Goal: Transaction & Acquisition: Obtain resource

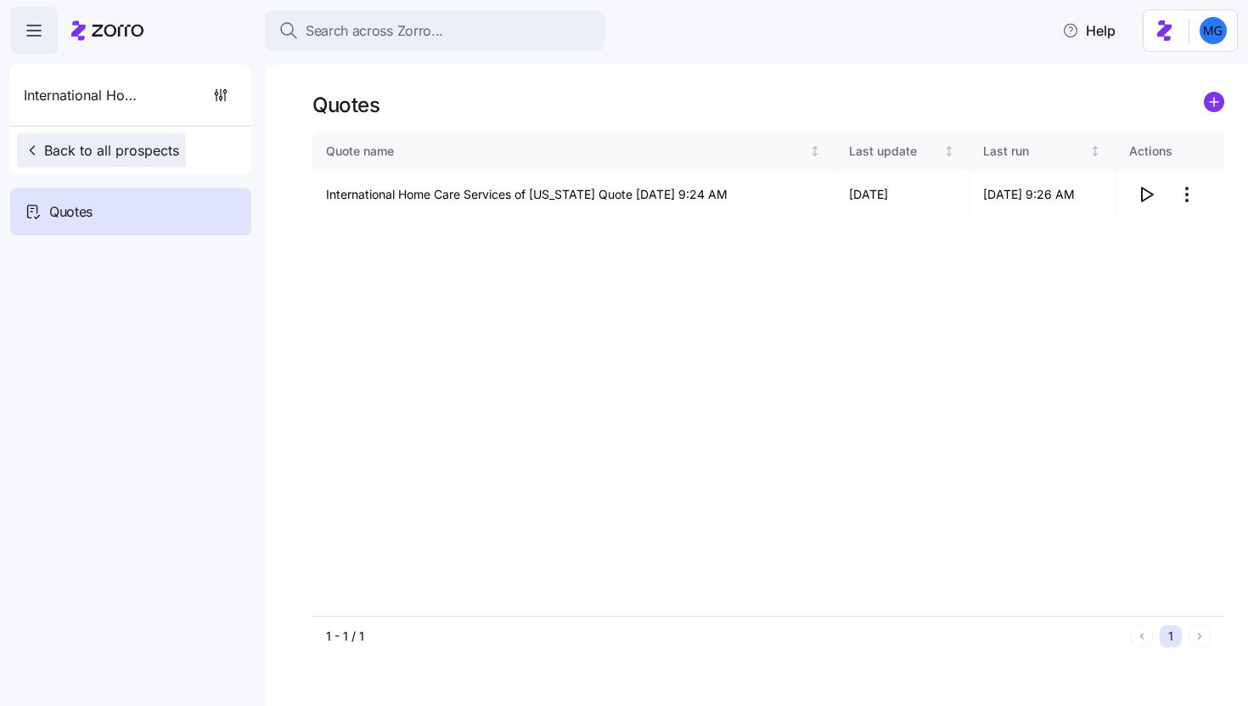
click at [140, 148] on span "Back to all prospects" at bounding box center [101, 150] width 155 height 20
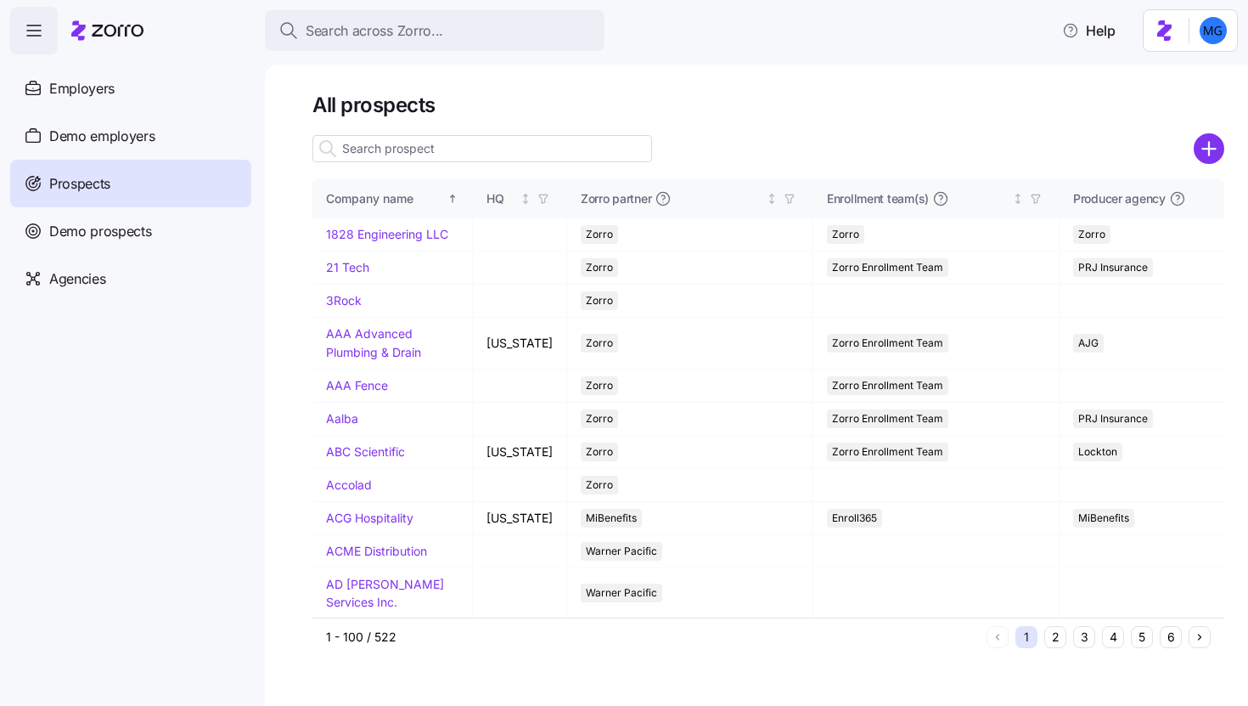
click at [360, 149] on input at bounding box center [482, 148] width 340 height 27
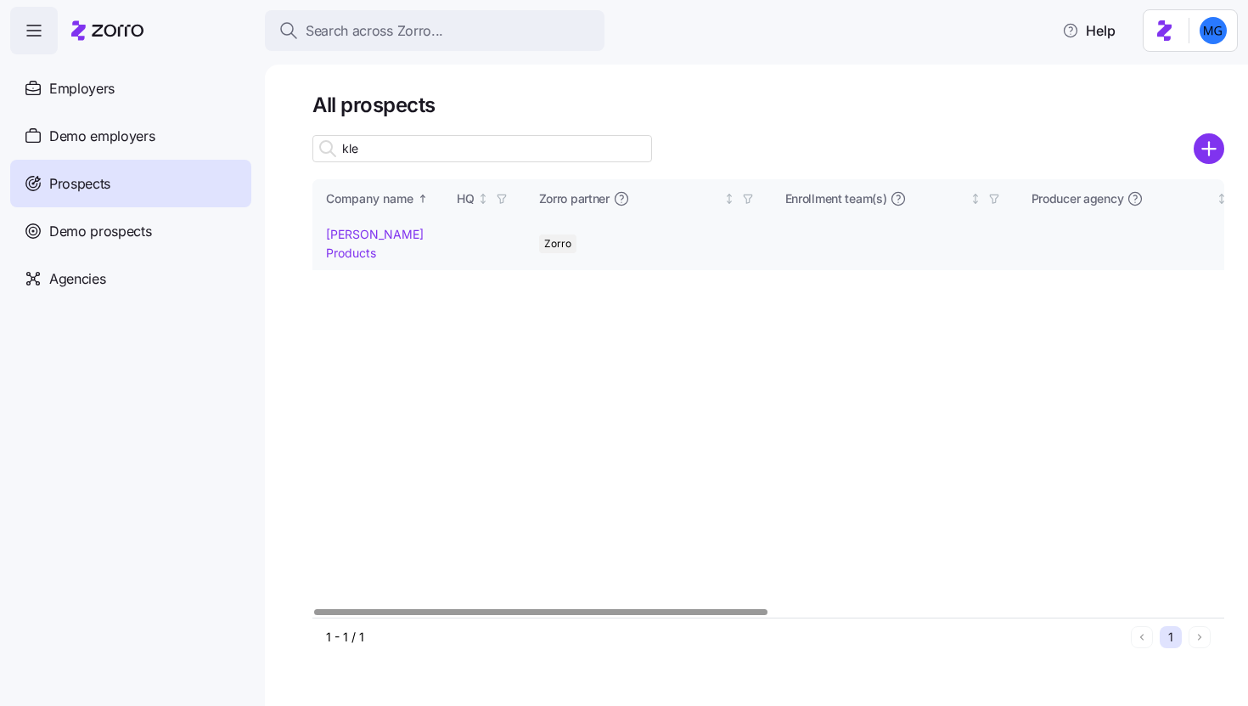
type input "kle"
click at [403, 235] on link "Klein Products" at bounding box center [375, 243] width 98 height 33
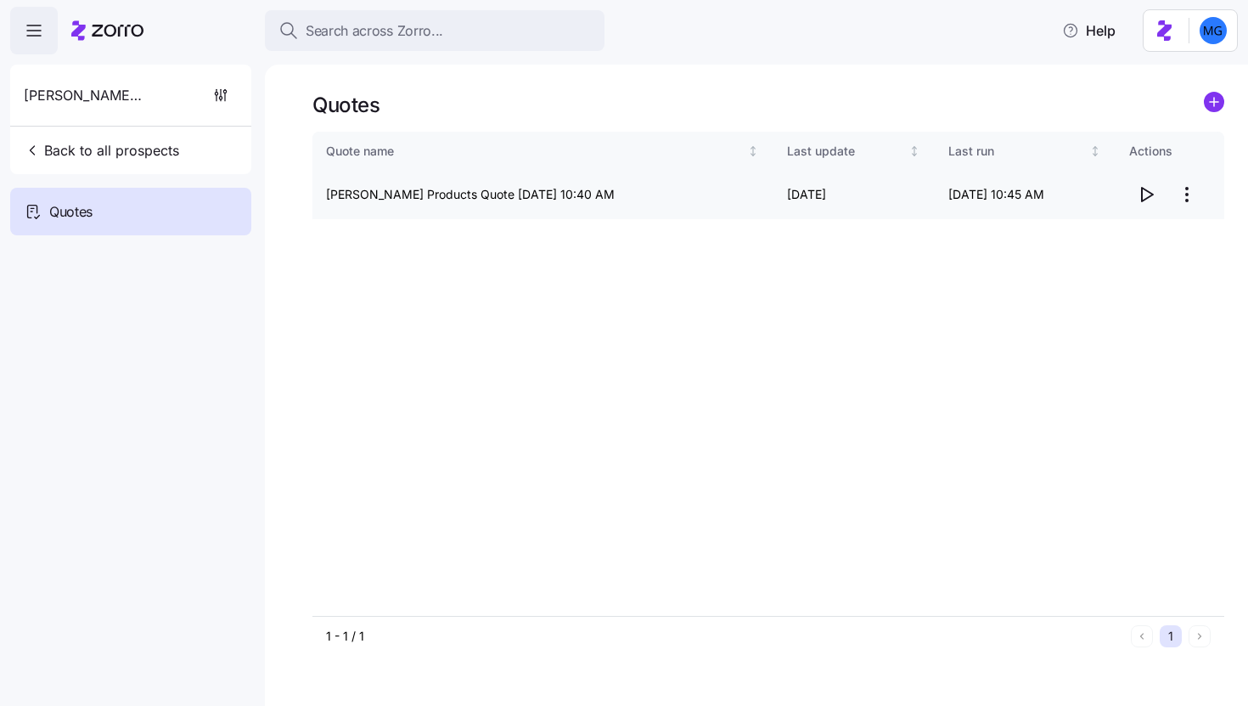
click at [1153, 193] on icon "button" at bounding box center [1146, 194] width 20 height 20
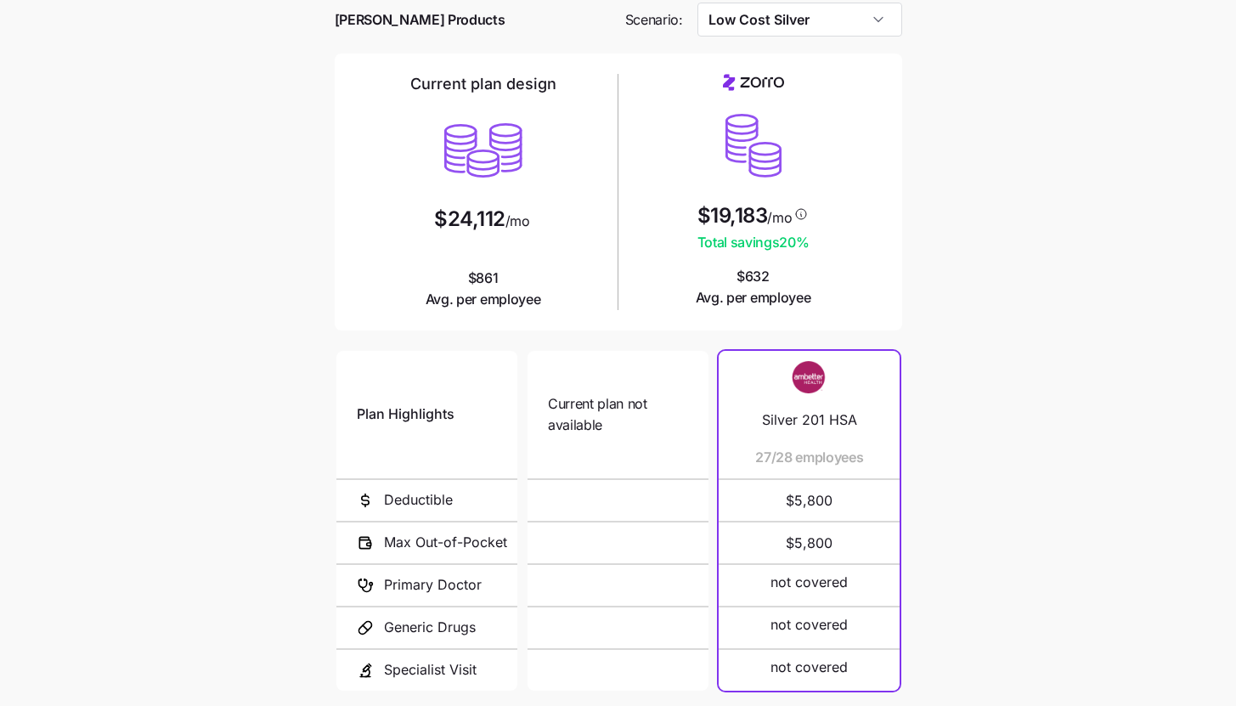
scroll to position [221, 0]
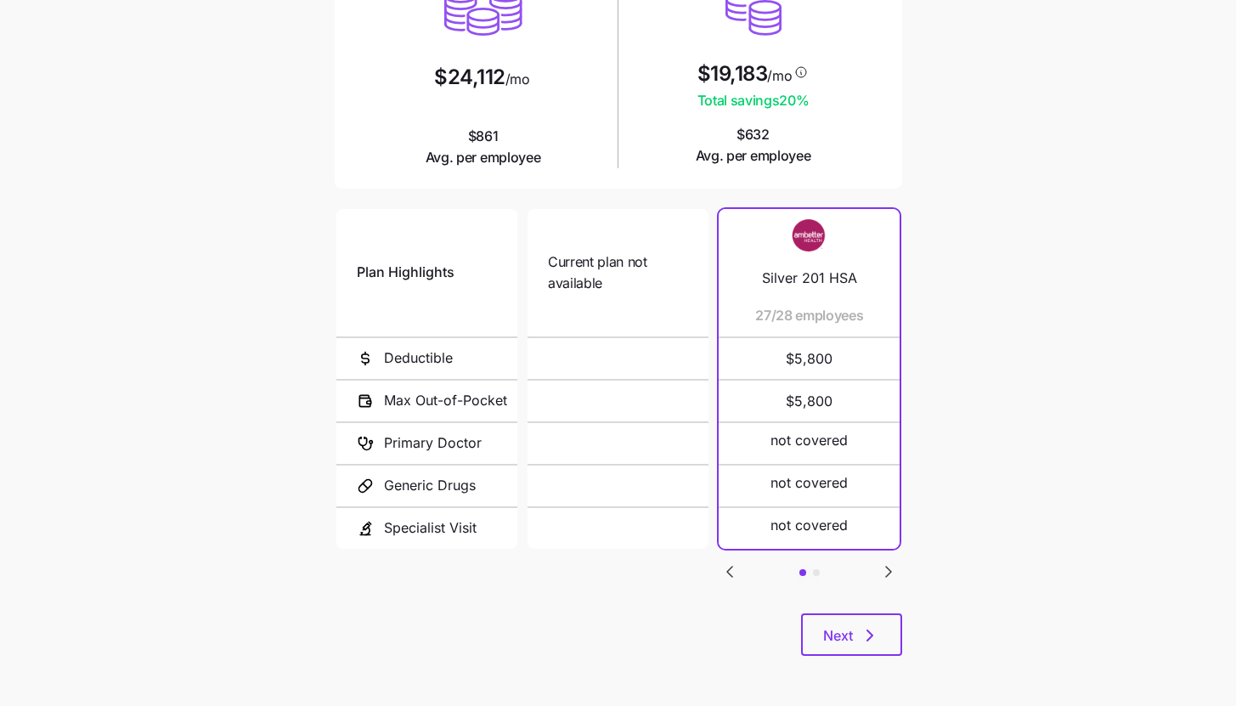
click at [880, 564] on icon "Go to next slide" at bounding box center [888, 571] width 20 height 20
click at [726, 568] on icon "Go to previous slide" at bounding box center [729, 571] width 20 height 20
click at [890, 572] on icon "Go to next slide" at bounding box center [888, 571] width 20 height 20
click at [729, 568] on icon "Go to previous slide" at bounding box center [729, 571] width 5 height 10
click at [889, 566] on icon "Go to next slide" at bounding box center [888, 571] width 5 height 10
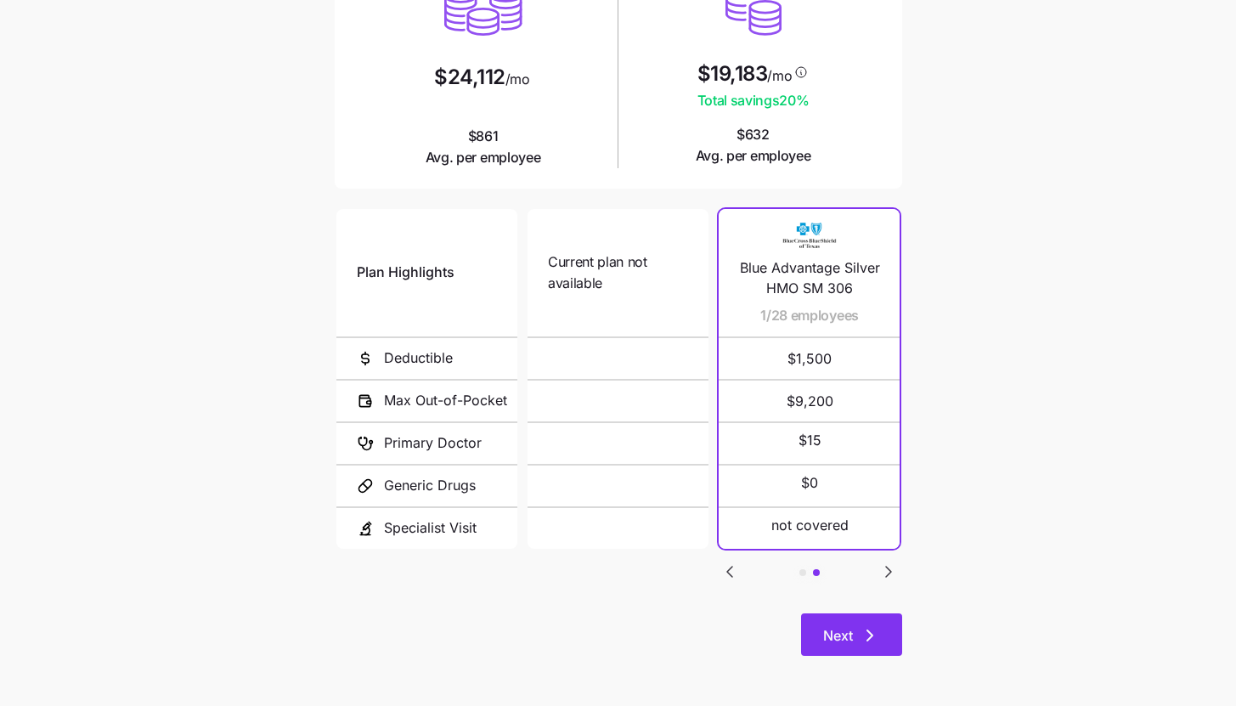
click at [881, 645] on button "Next" at bounding box center [851, 634] width 101 height 42
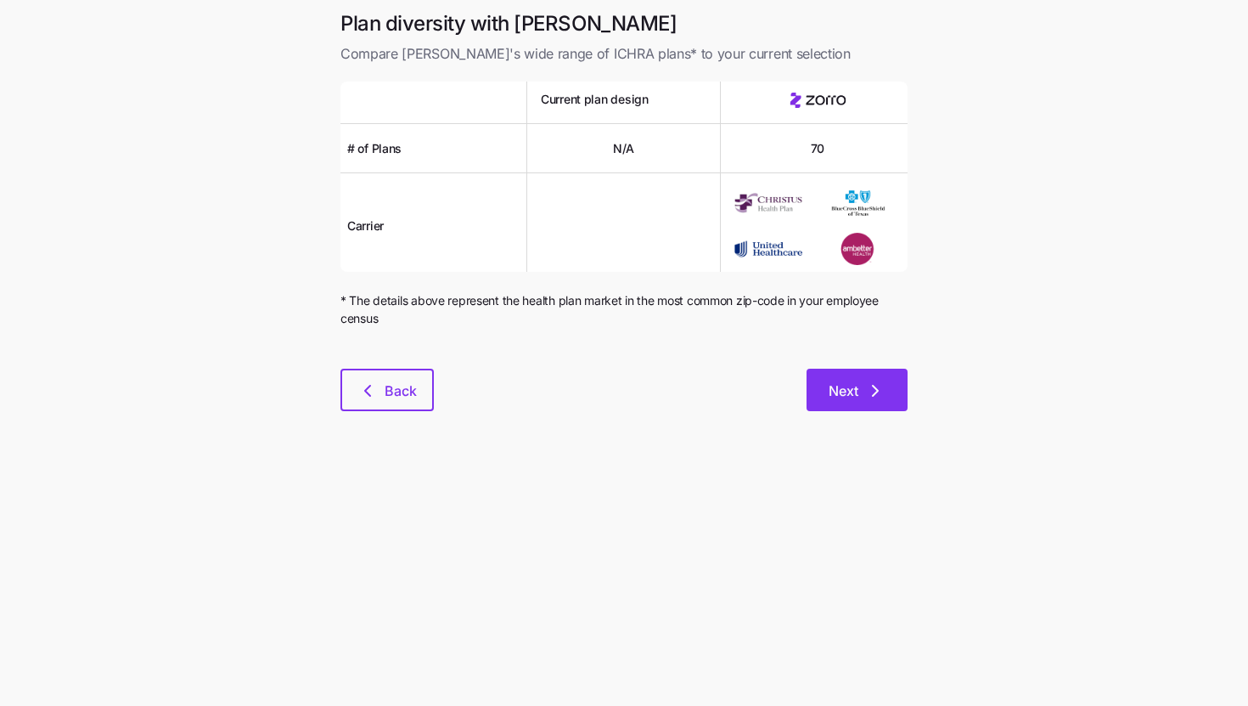
click at [843, 407] on button "Next" at bounding box center [857, 390] width 101 height 42
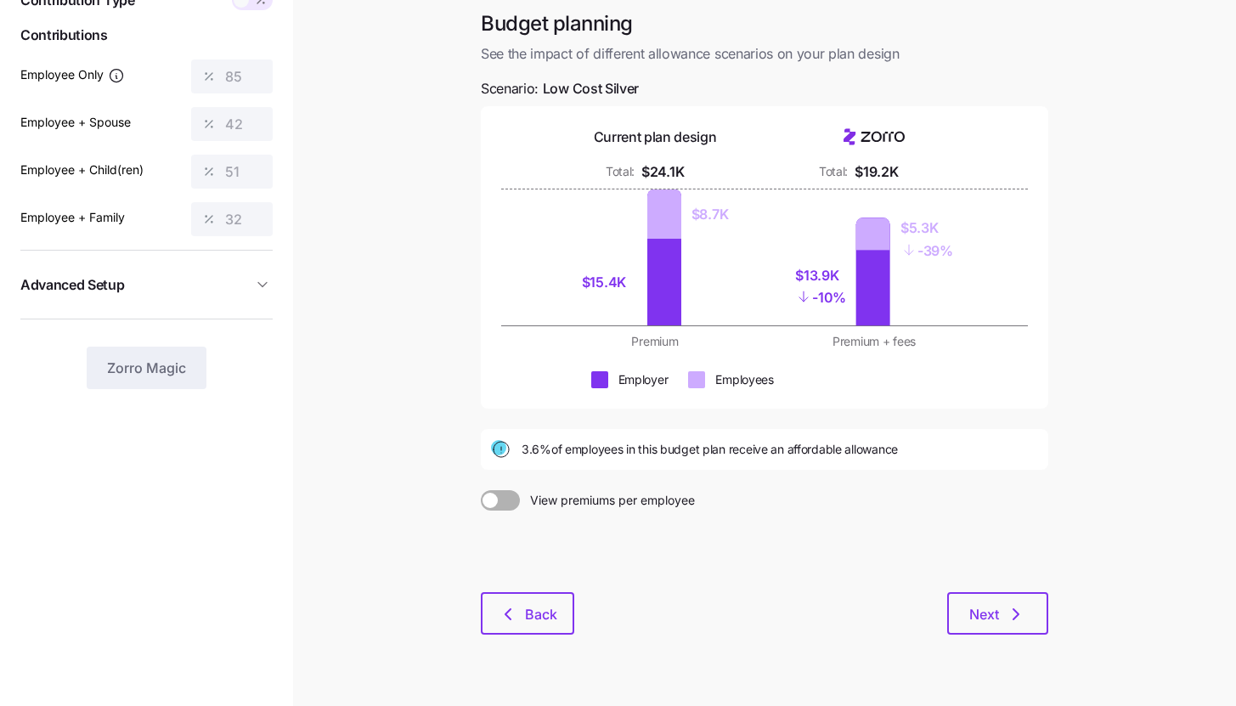
scroll to position [99, 0]
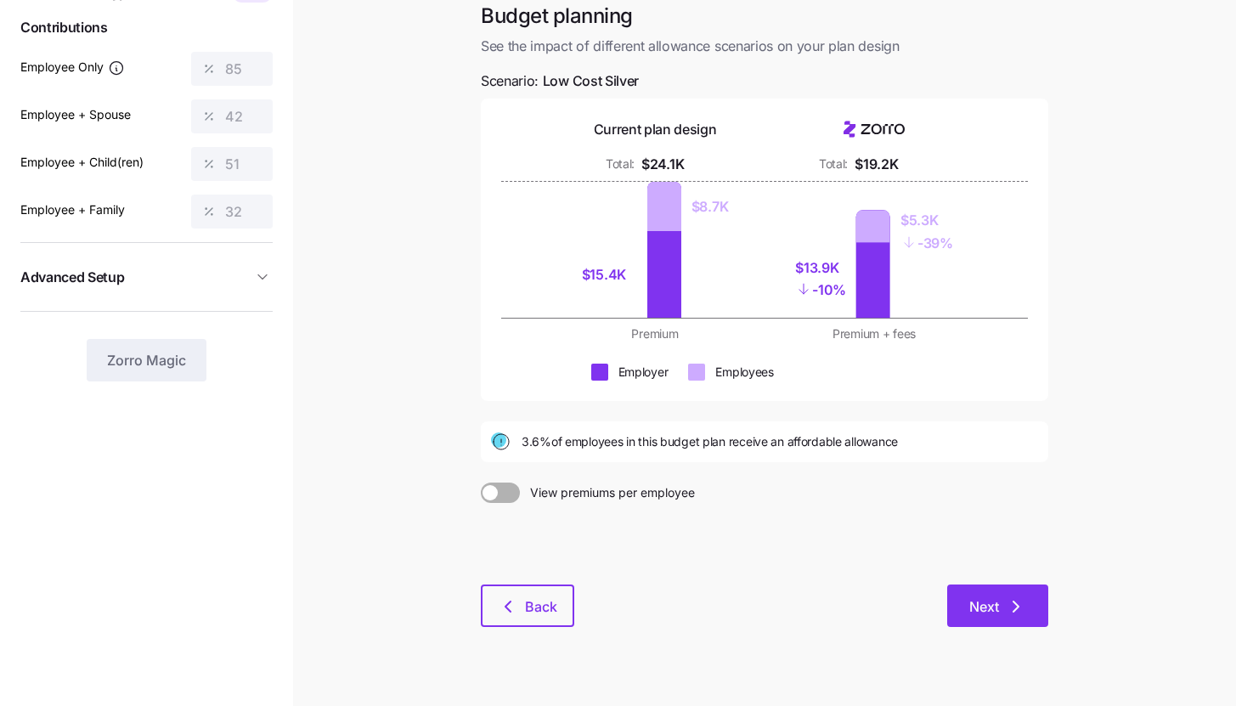
click at [1025, 588] on button "Next" at bounding box center [997, 605] width 101 height 42
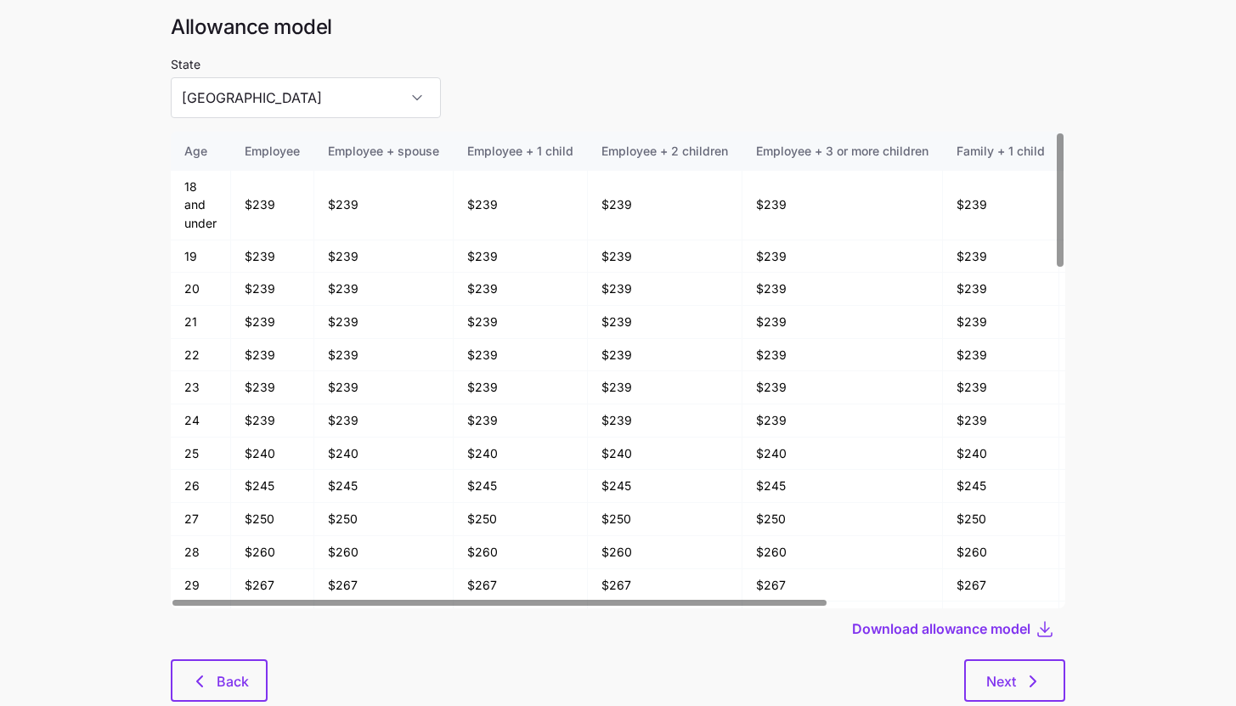
scroll to position [70, 0]
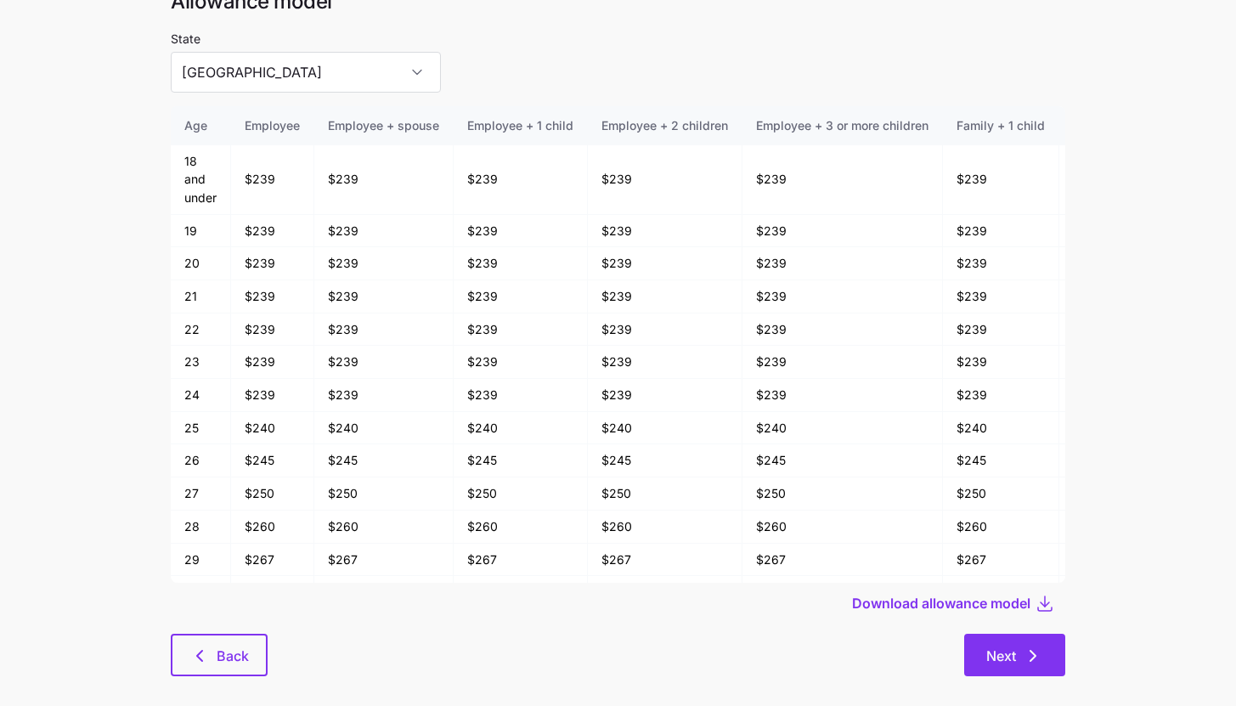
click at [1040, 653] on icon "button" at bounding box center [1032, 655] width 20 height 20
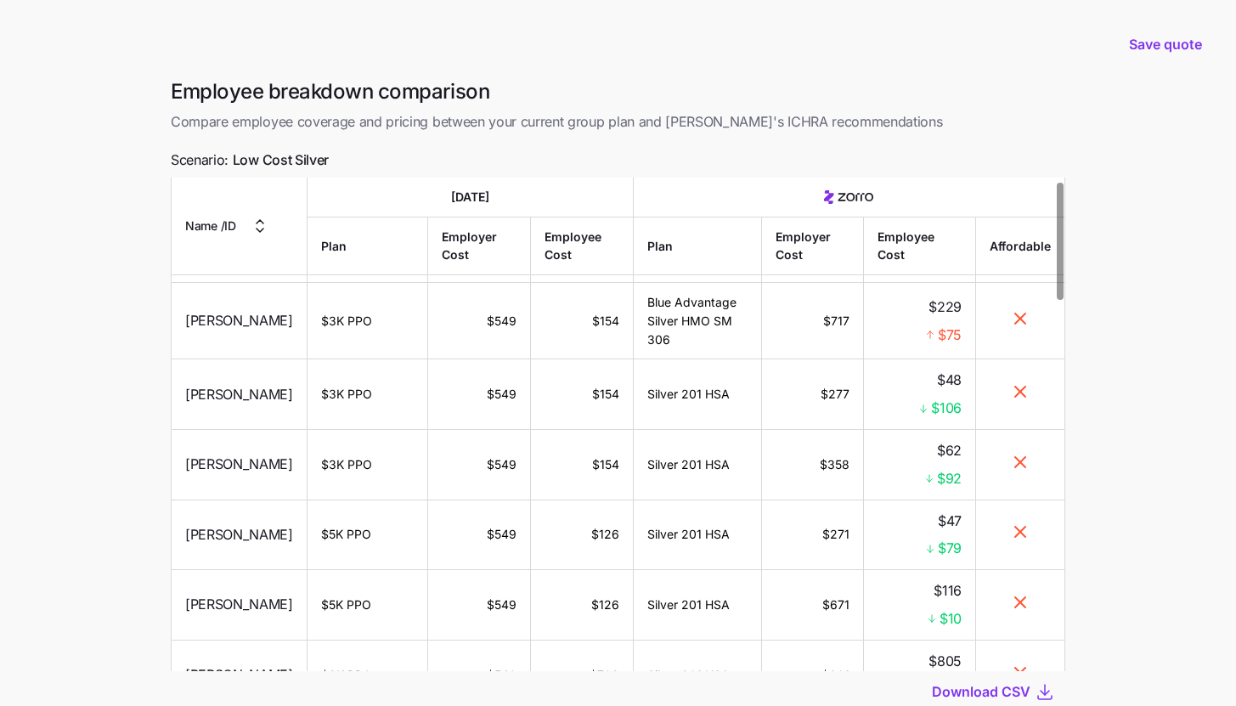
scroll to position [335, 0]
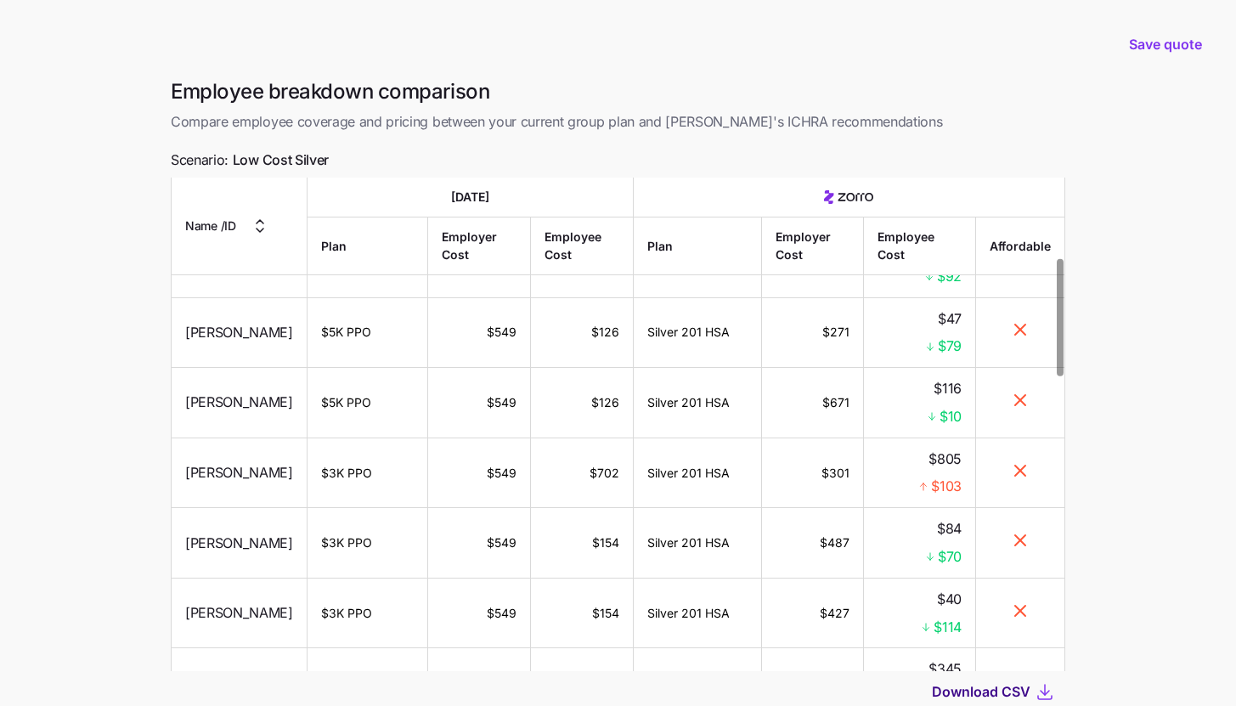
click at [956, 687] on span "Download CSV" at bounding box center [981, 691] width 99 height 20
